Goal: Register for event/course

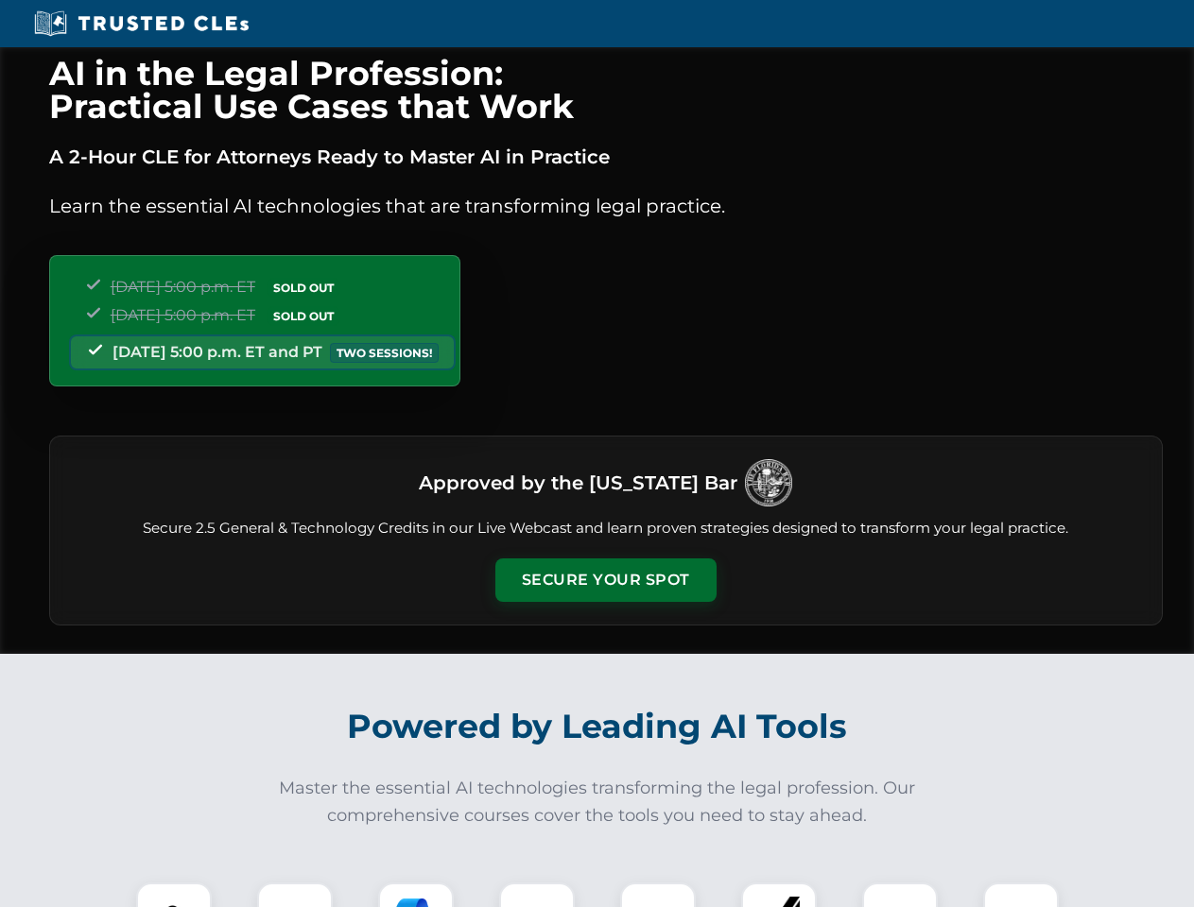
click at [605, 580] on button "Secure Your Spot" at bounding box center [605, 579] width 221 height 43
click at [174, 895] on img at bounding box center [173, 920] width 55 height 55
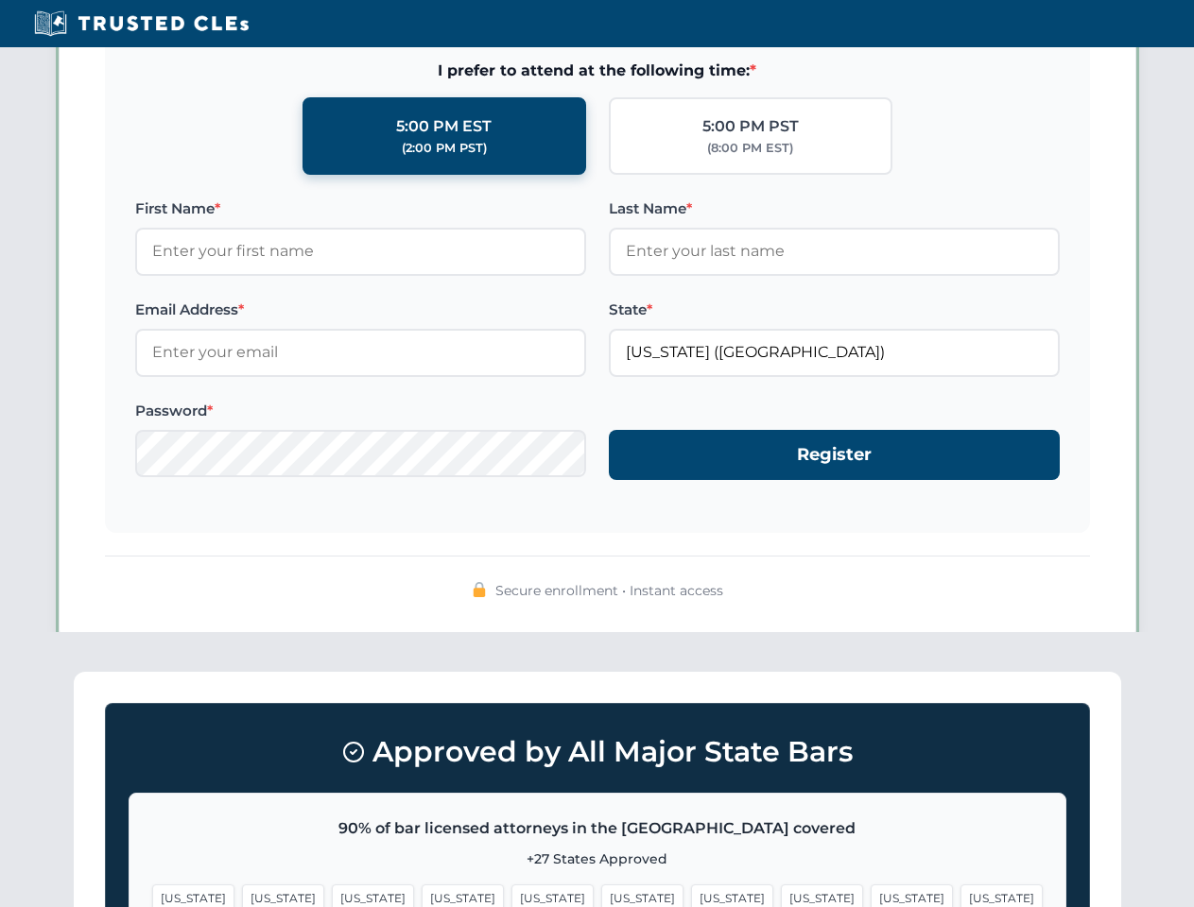
click at [691, 895] on span "[US_STATE]" at bounding box center [732, 898] width 82 height 27
click at [870, 895] on span "[US_STATE]" at bounding box center [911, 898] width 82 height 27
